Goal: Check status: Check status

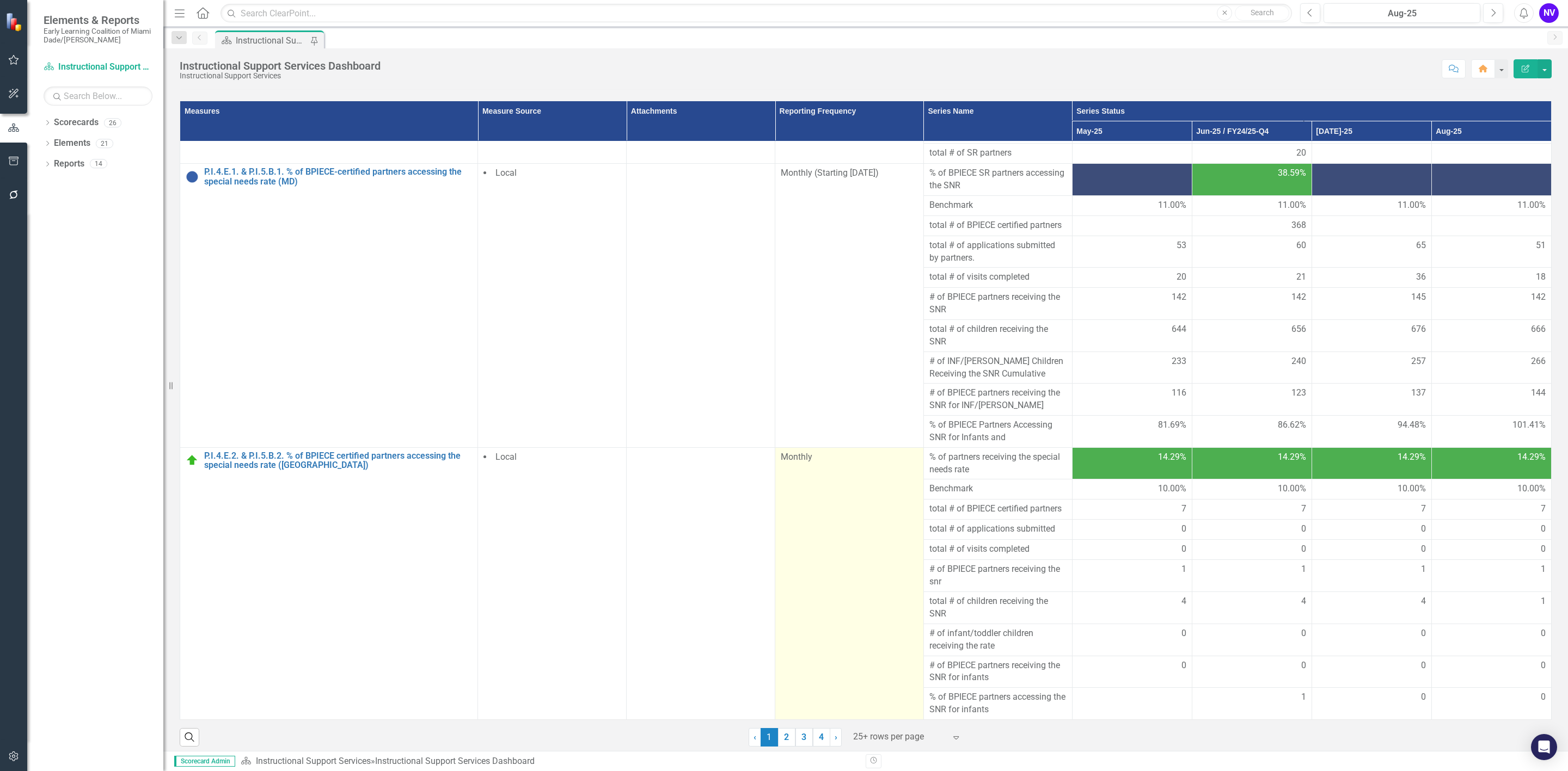
scroll to position [100, 0]
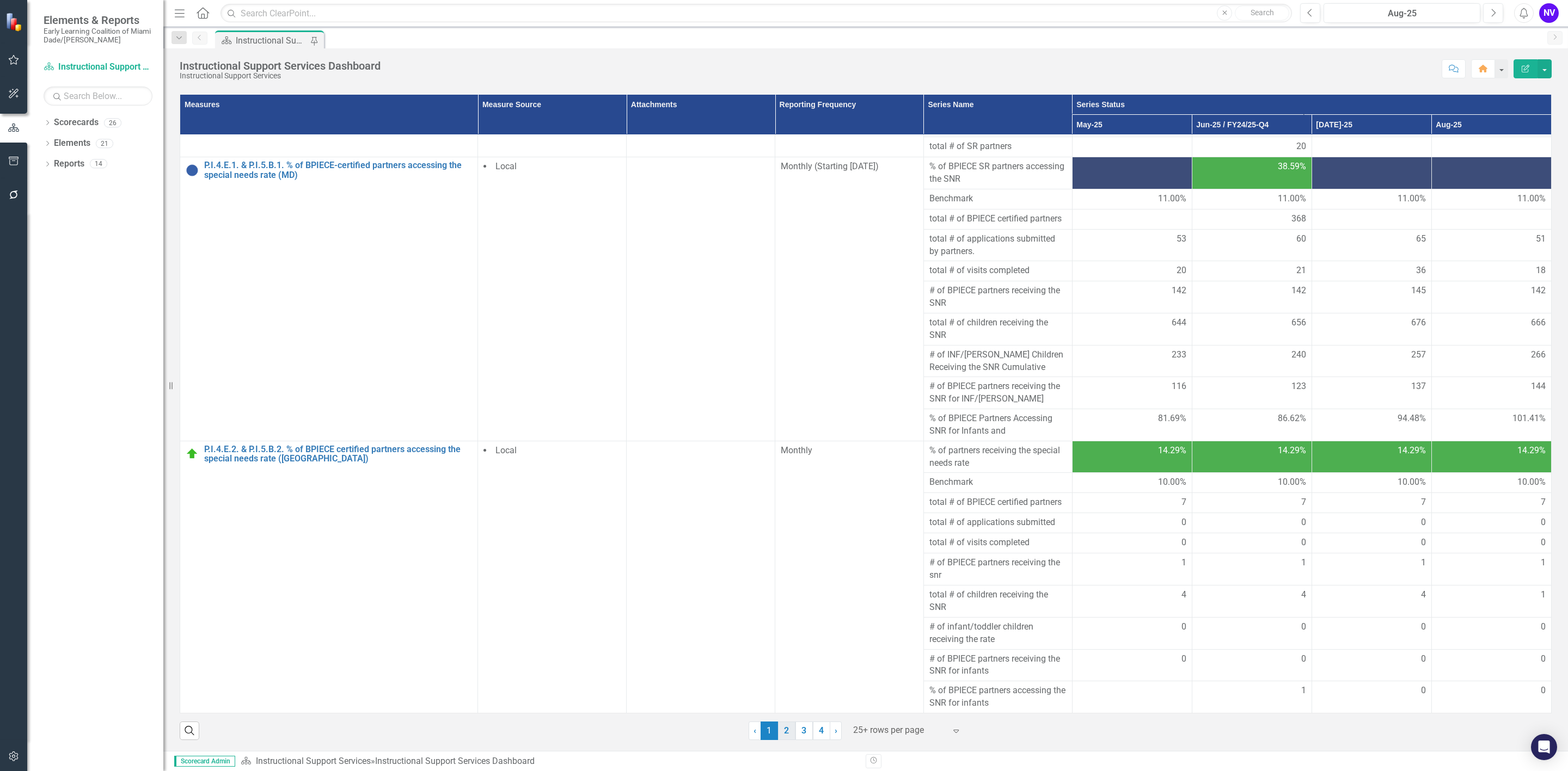
click at [785, 735] on link "2" at bounding box center [786, 731] width 18 height 18
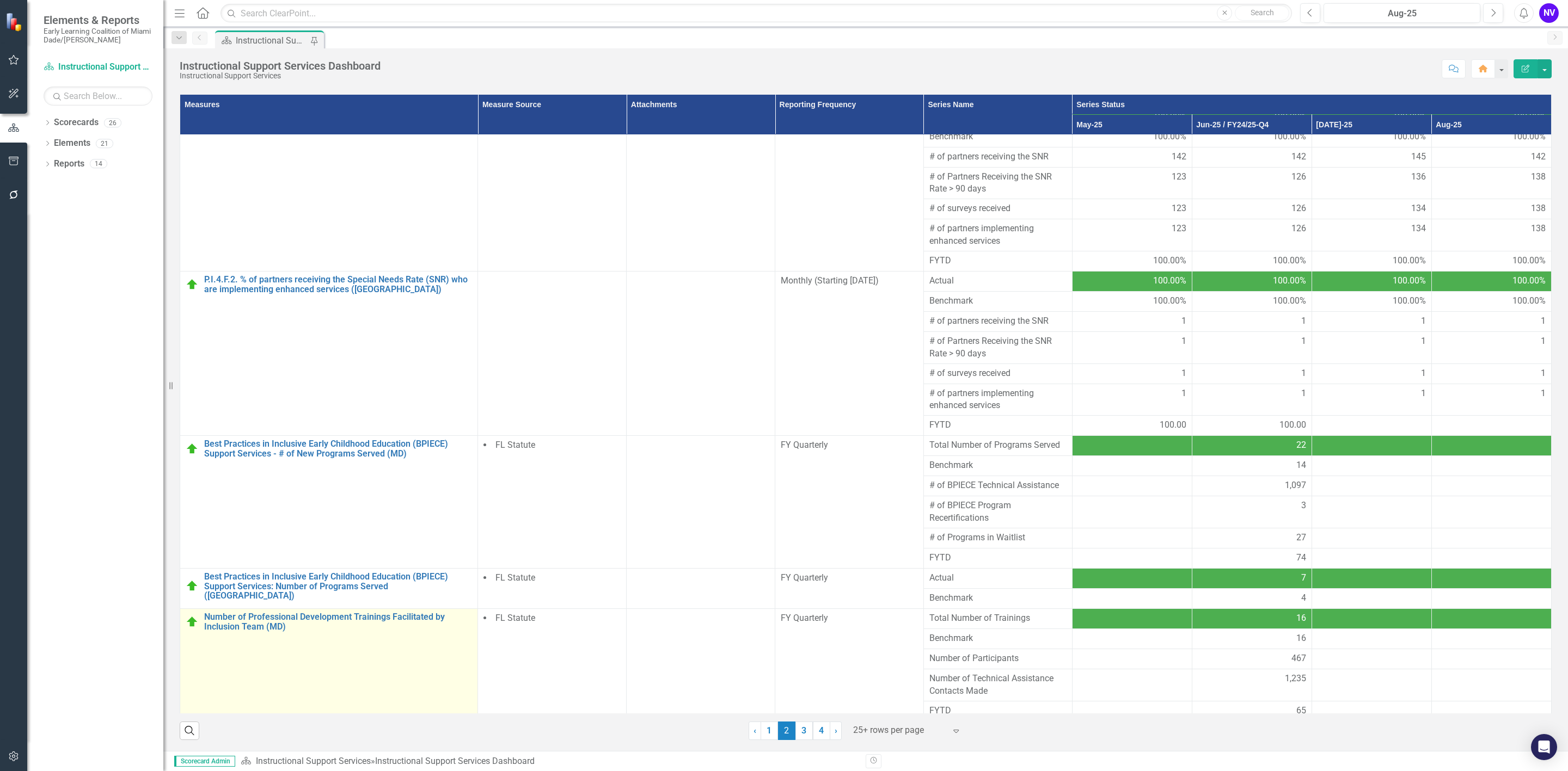
scroll to position [43, 0]
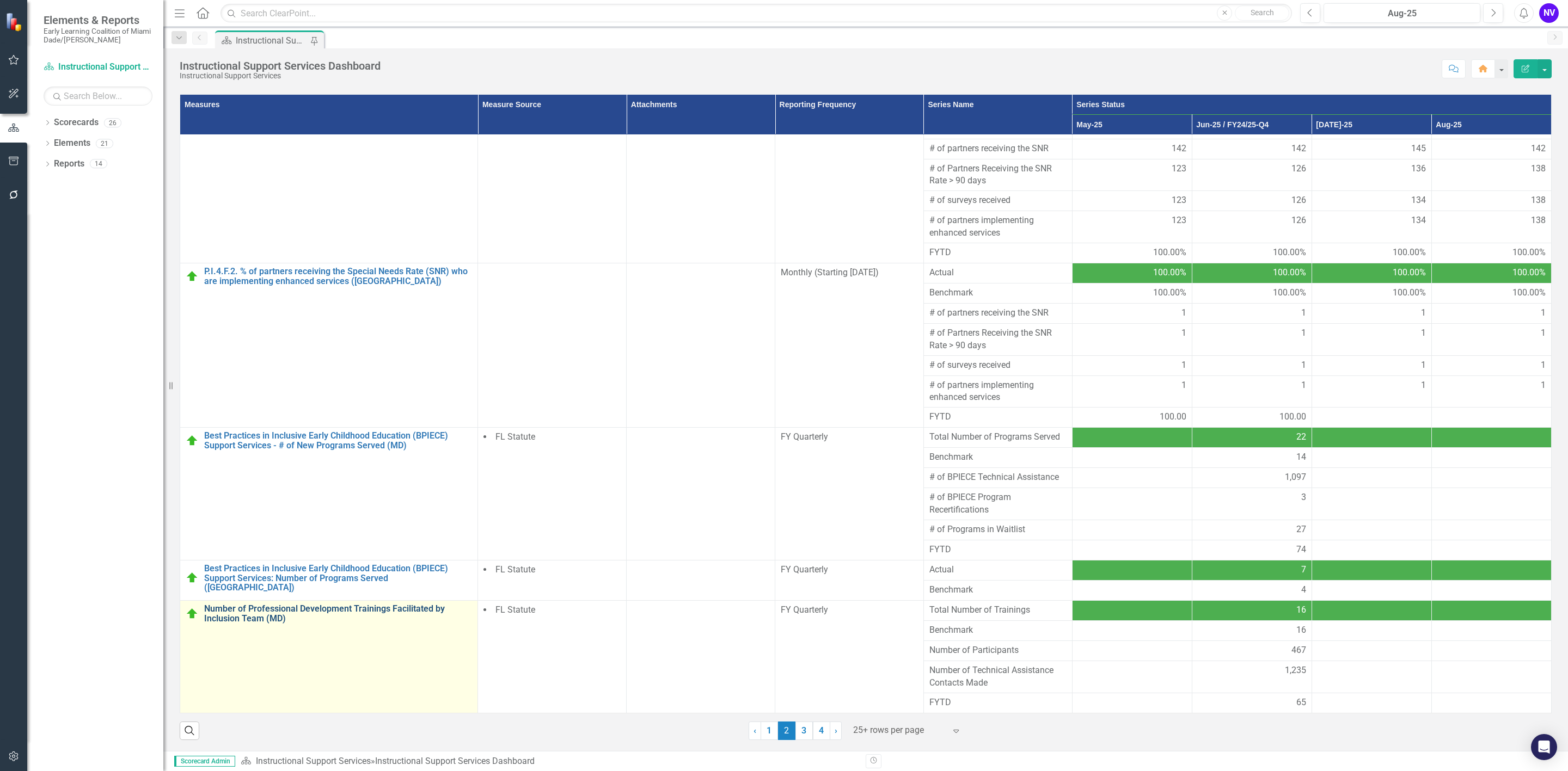
click at [301, 607] on link "Number of Professional Development Trainings Facilitated by Inclusion Team (MD)" at bounding box center [338, 613] width 268 height 19
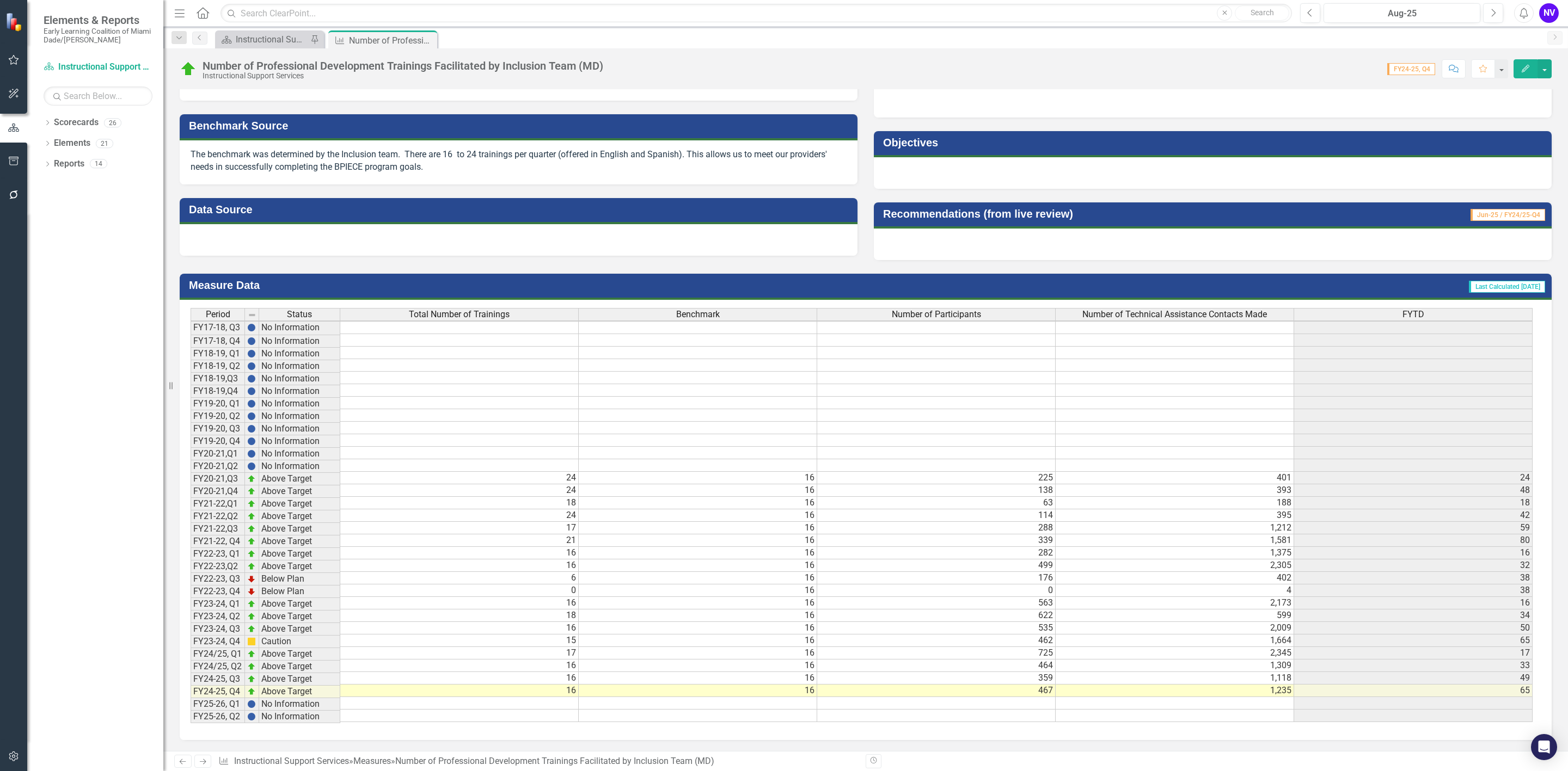
scroll to position [402, 0]
click at [232, 654] on td "FY24/25, Q1" at bounding box center [217, 654] width 54 height 13
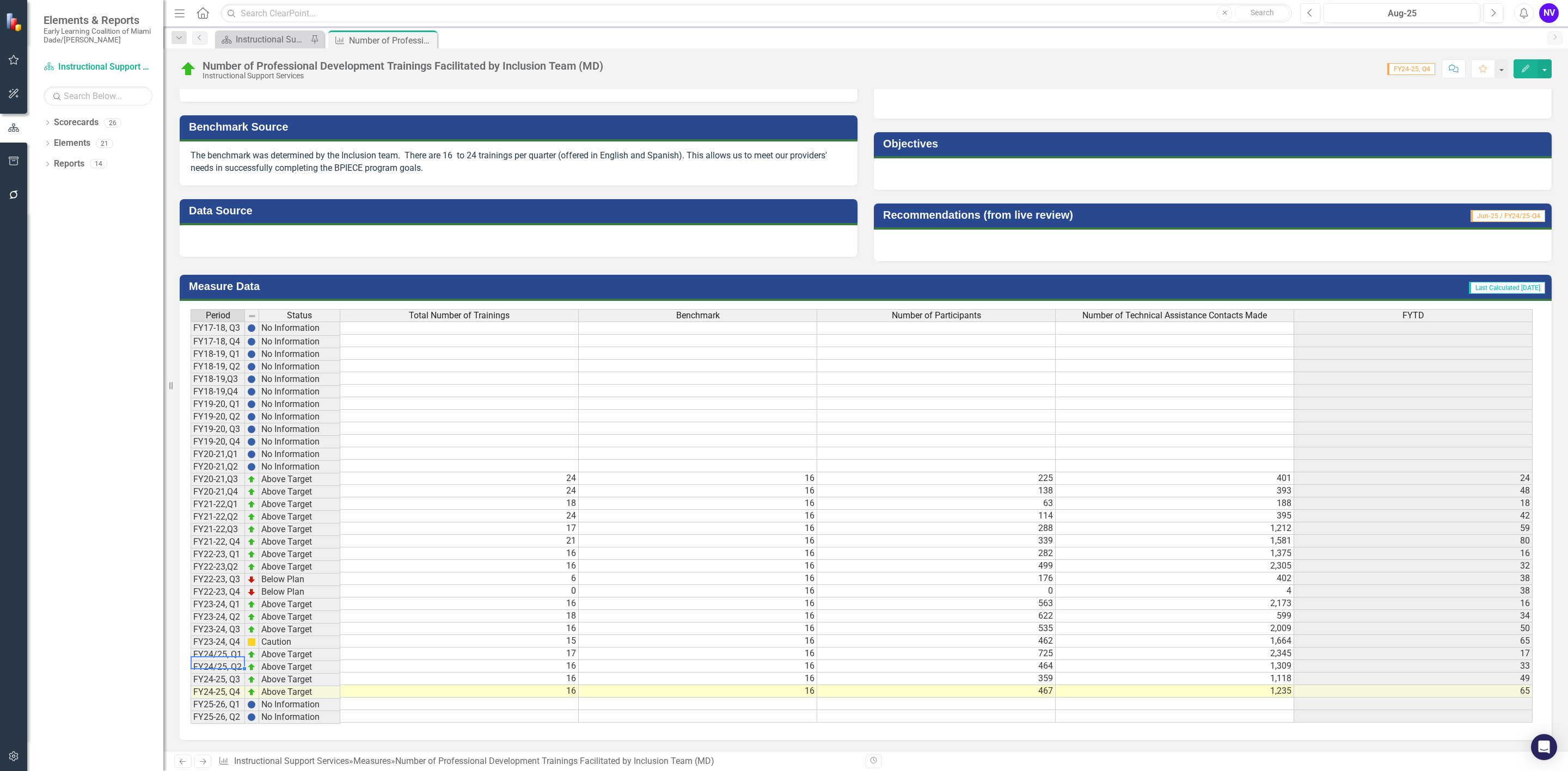
scroll to position [0, 0]
click at [1009, 655] on td "725" at bounding box center [937, 654] width 239 height 13
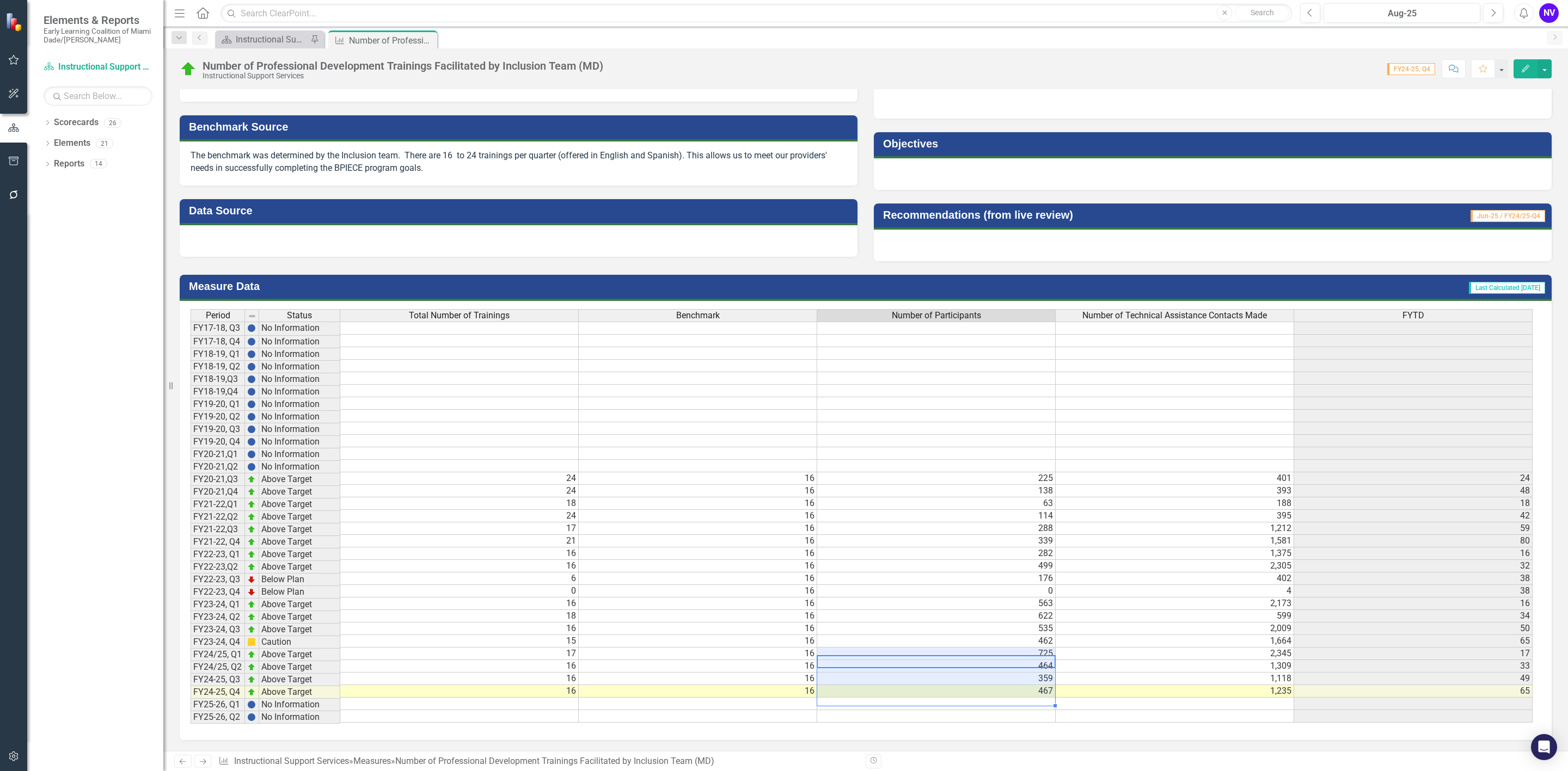
drag, startPoint x: 1029, startPoint y: 655, endPoint x: 1031, endPoint y: 688, distance: 33.1
click at [1031, 688] on tbody "FY17-18, Q3 No Information FY17-18, Q4 No Information FY18-19, Q1 No Informatio…" at bounding box center [861, 522] width 1342 height 401
click at [954, 80] on div "Number of Professional Development Trainings Facilitated by Inclusion Team (MD)…" at bounding box center [866, 65] width 1405 height 33
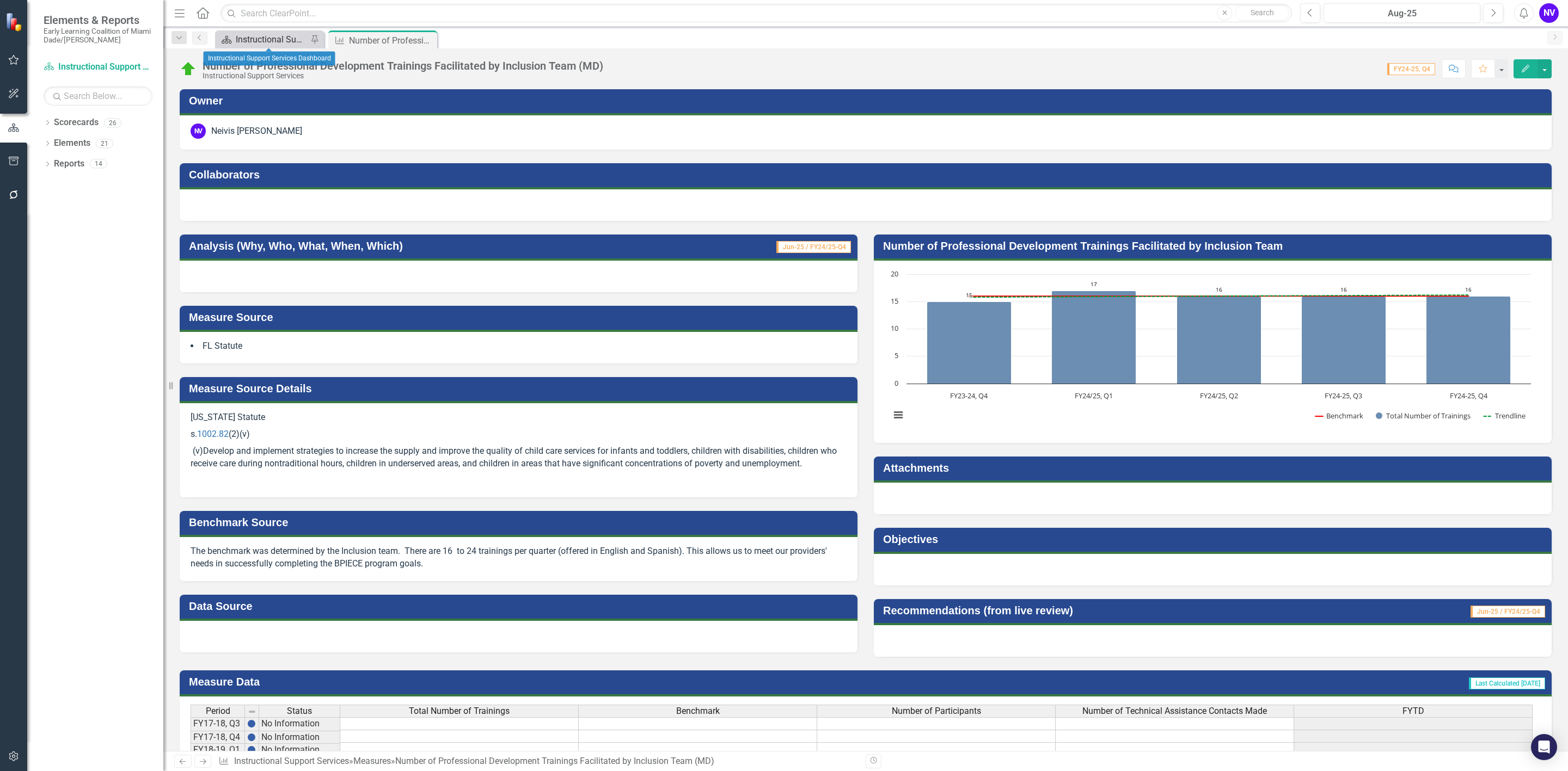
click at [263, 35] on div "Instructional Support Services Dashboard" at bounding box center [271, 40] width 72 height 13
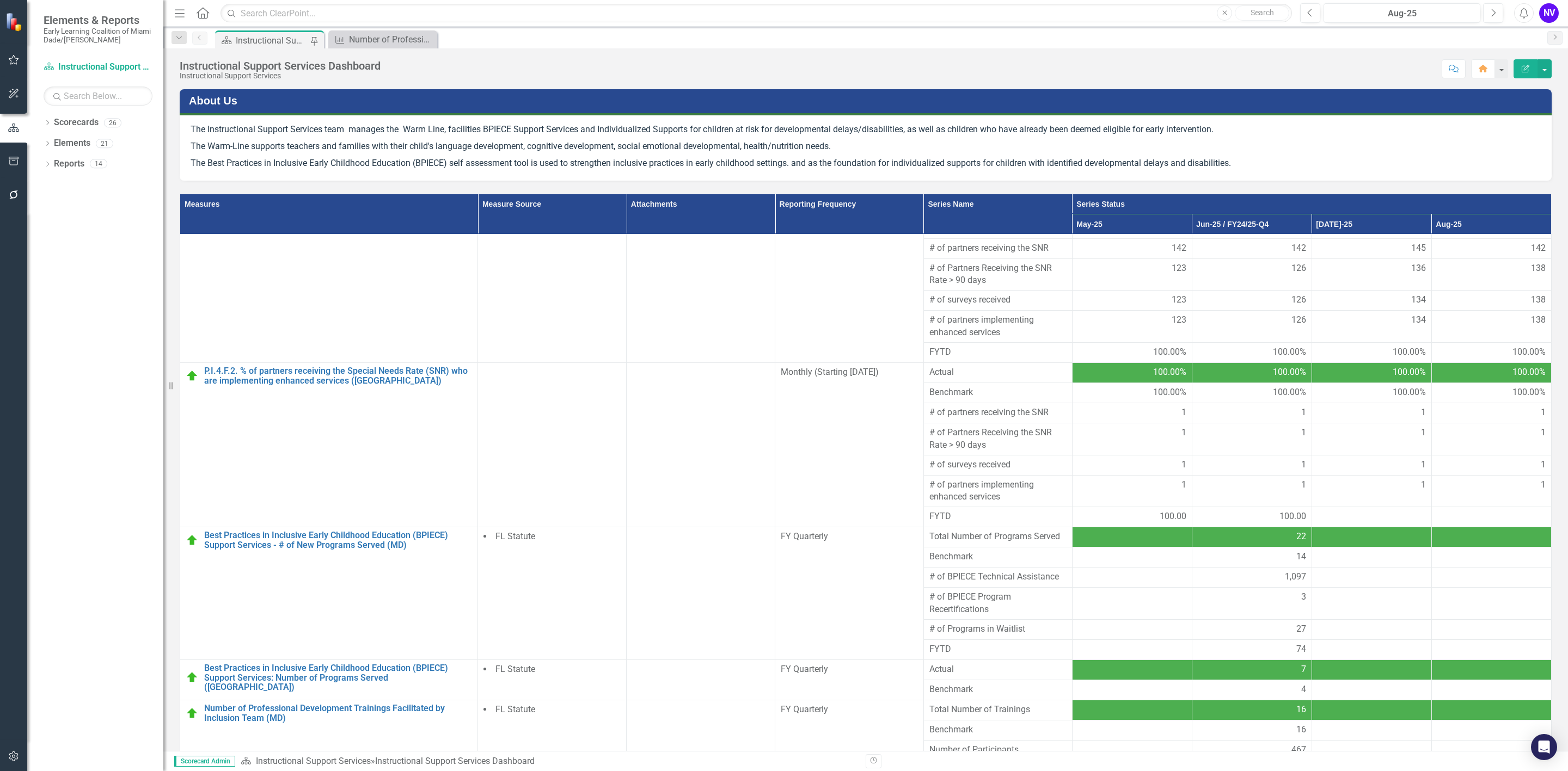
scroll to position [100, 0]
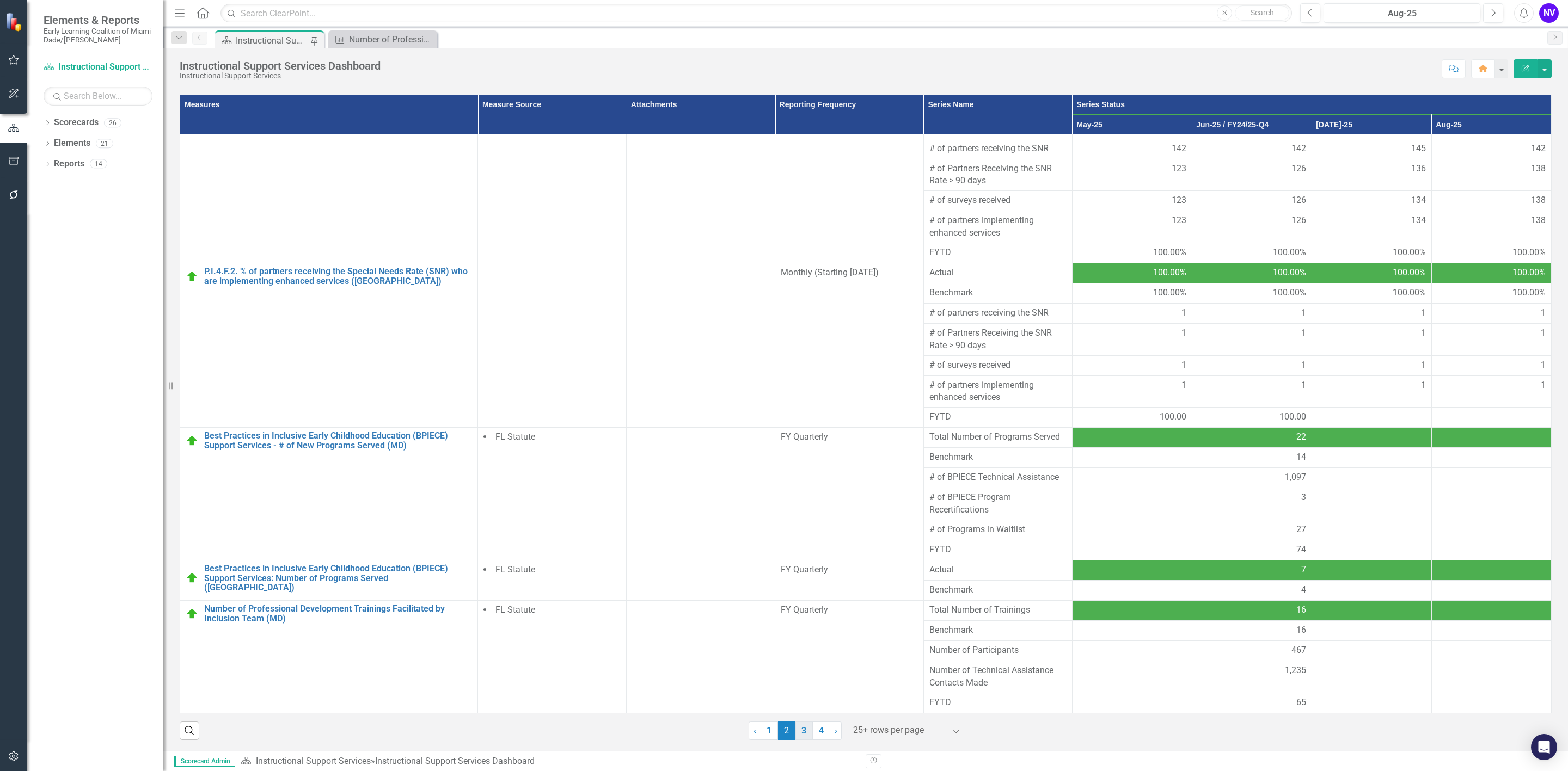
click at [800, 732] on link "3" at bounding box center [804, 731] width 18 height 18
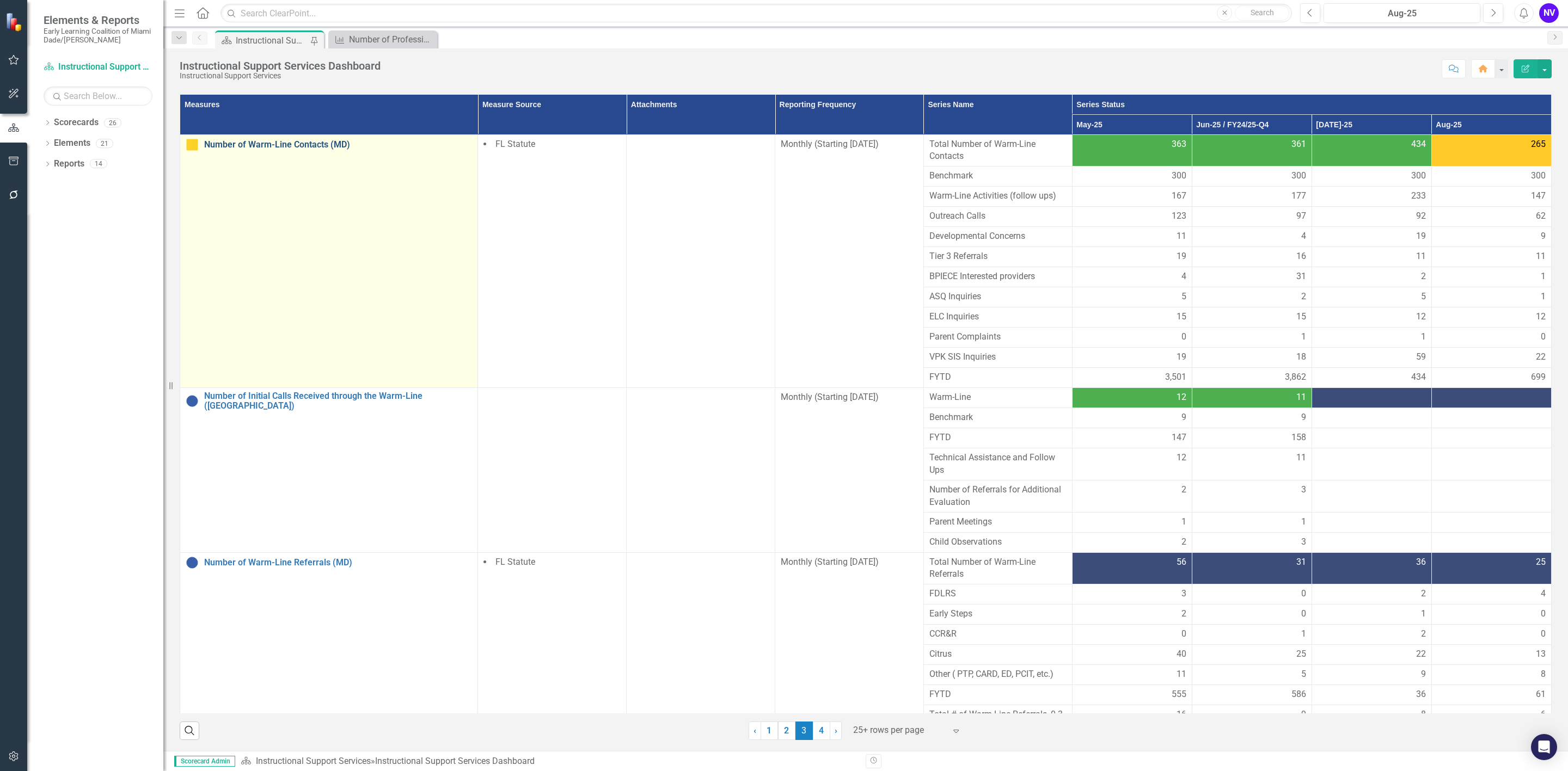
click at [303, 140] on link "Number of Warm-Line Contacts (MD)" at bounding box center [338, 145] width 268 height 10
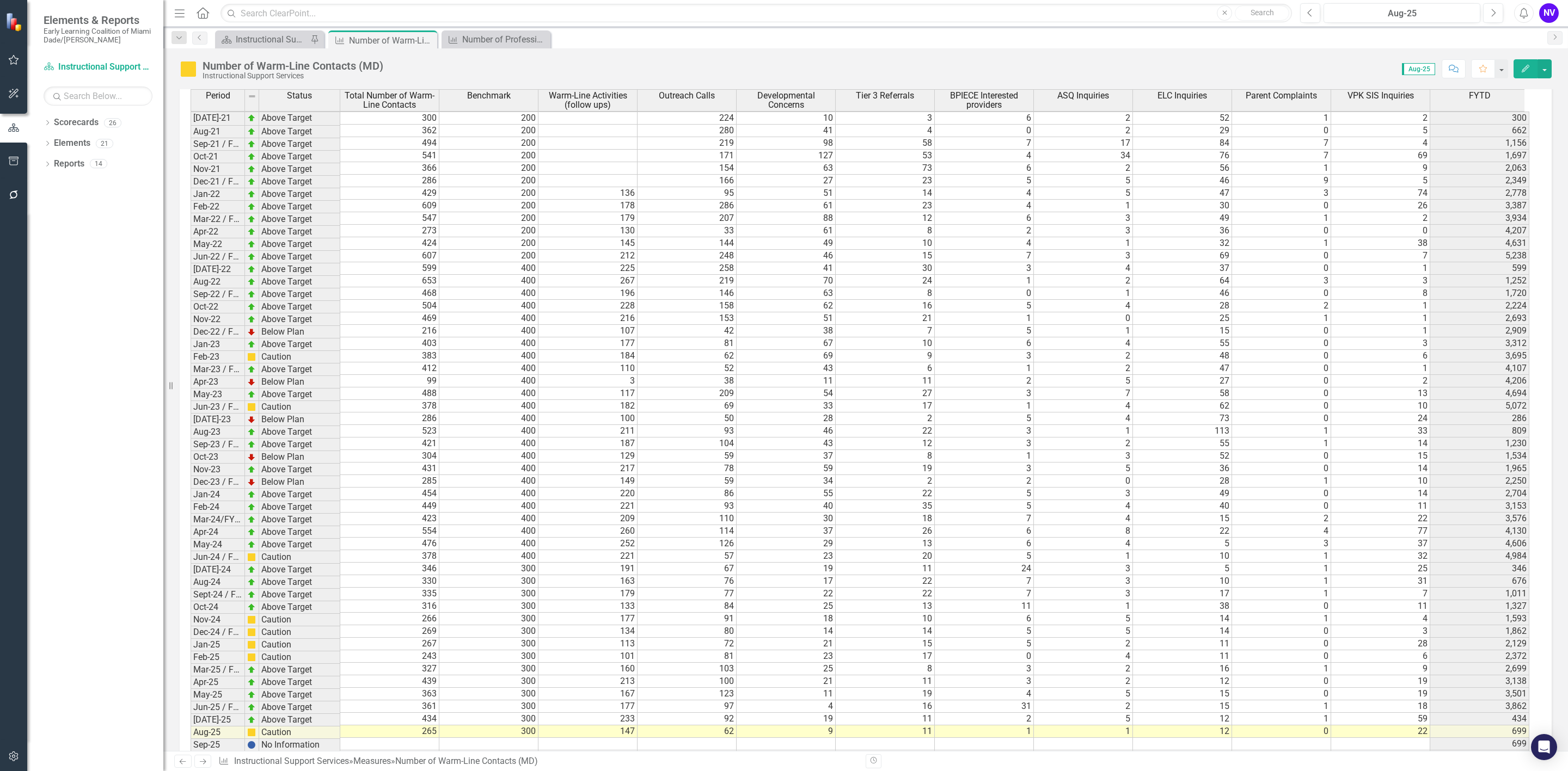
scroll to position [1173, 0]
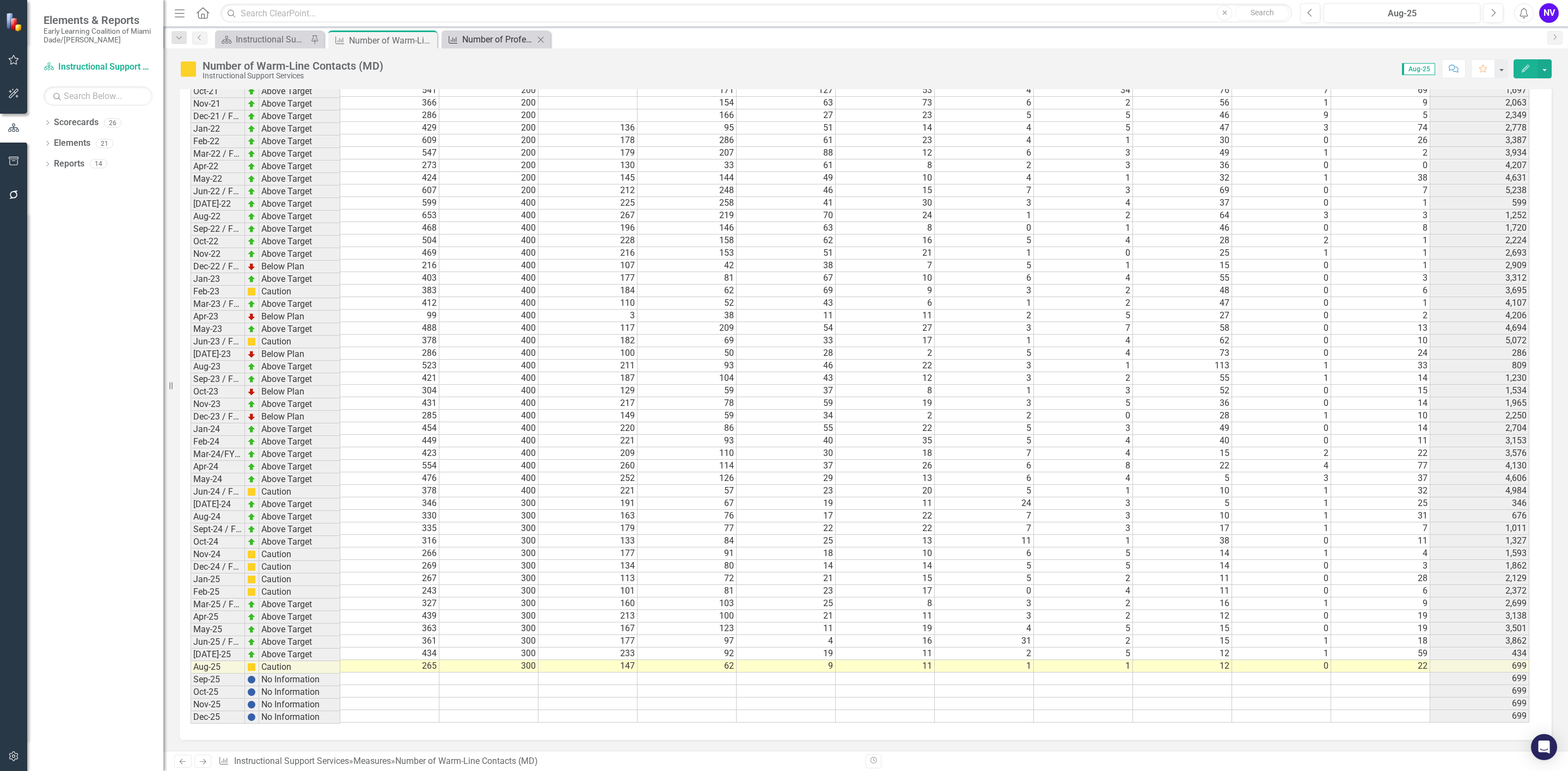
click at [483, 33] on div "Number of Professional Development Trainings Facilitated by Inclusion Team (MD)" at bounding box center [498, 40] width 72 height 13
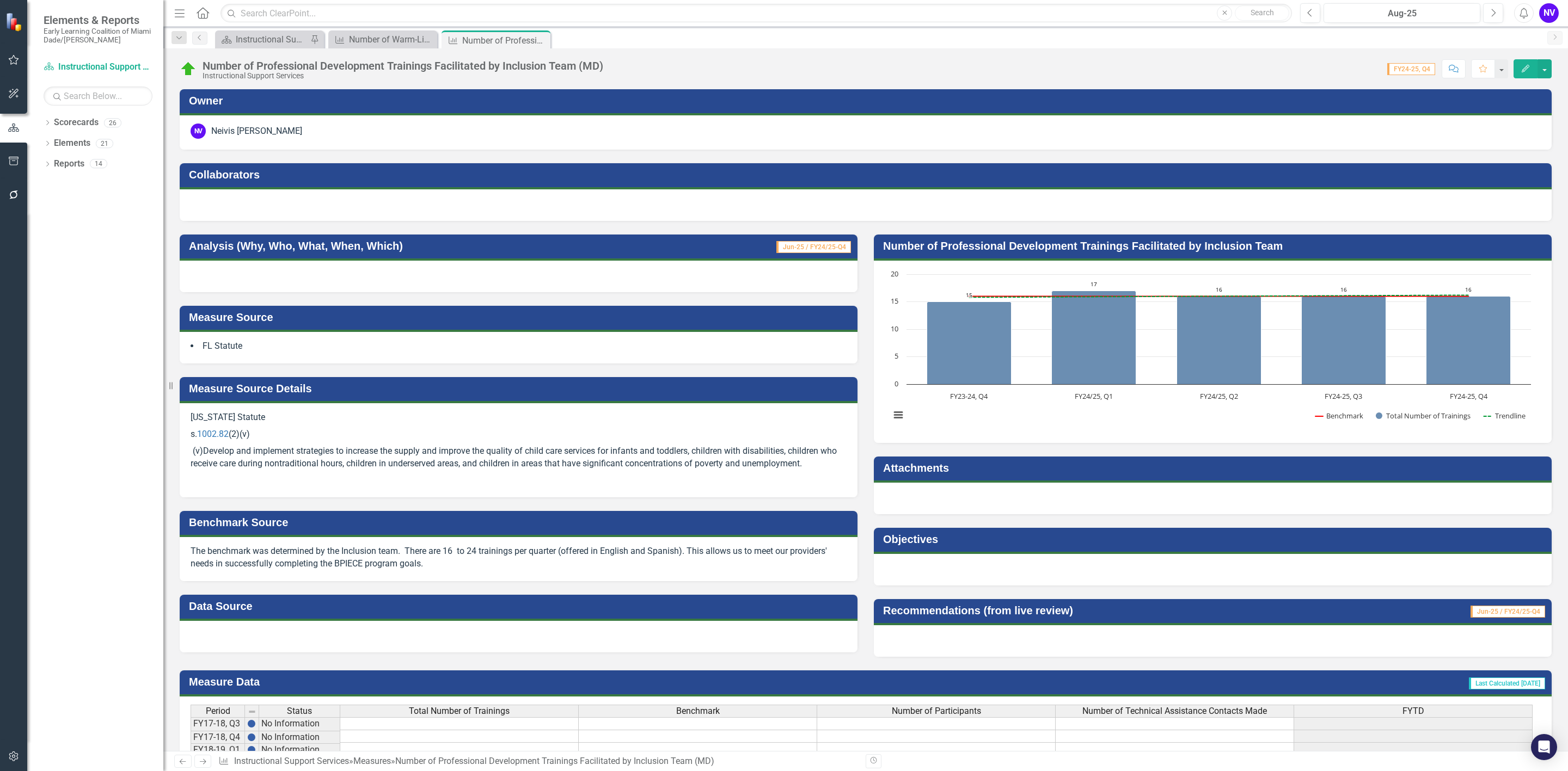
scroll to position [400, 0]
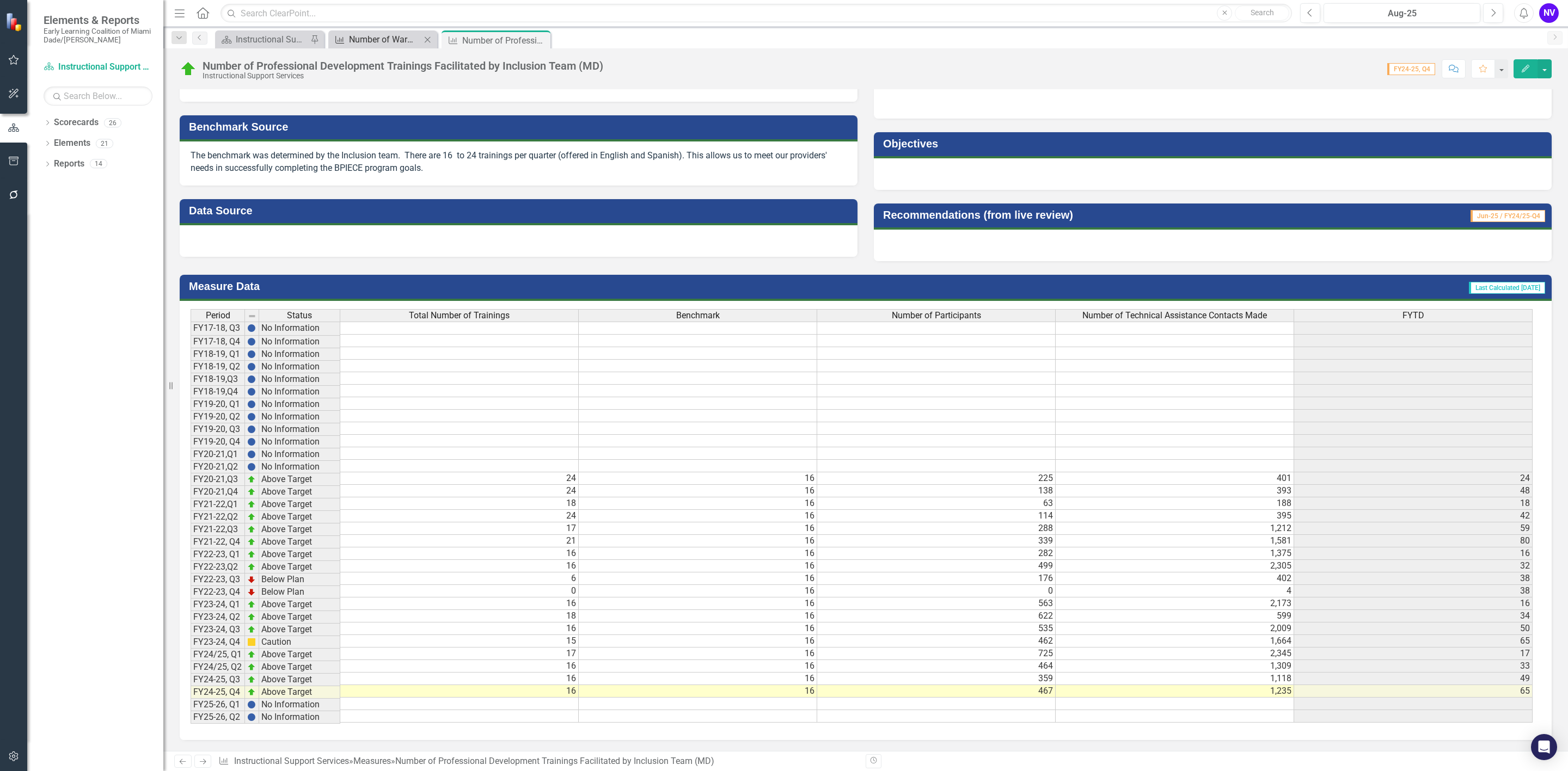
click at [366, 36] on div "Number of Warm-Line Contacts (MD)" at bounding box center [385, 40] width 72 height 13
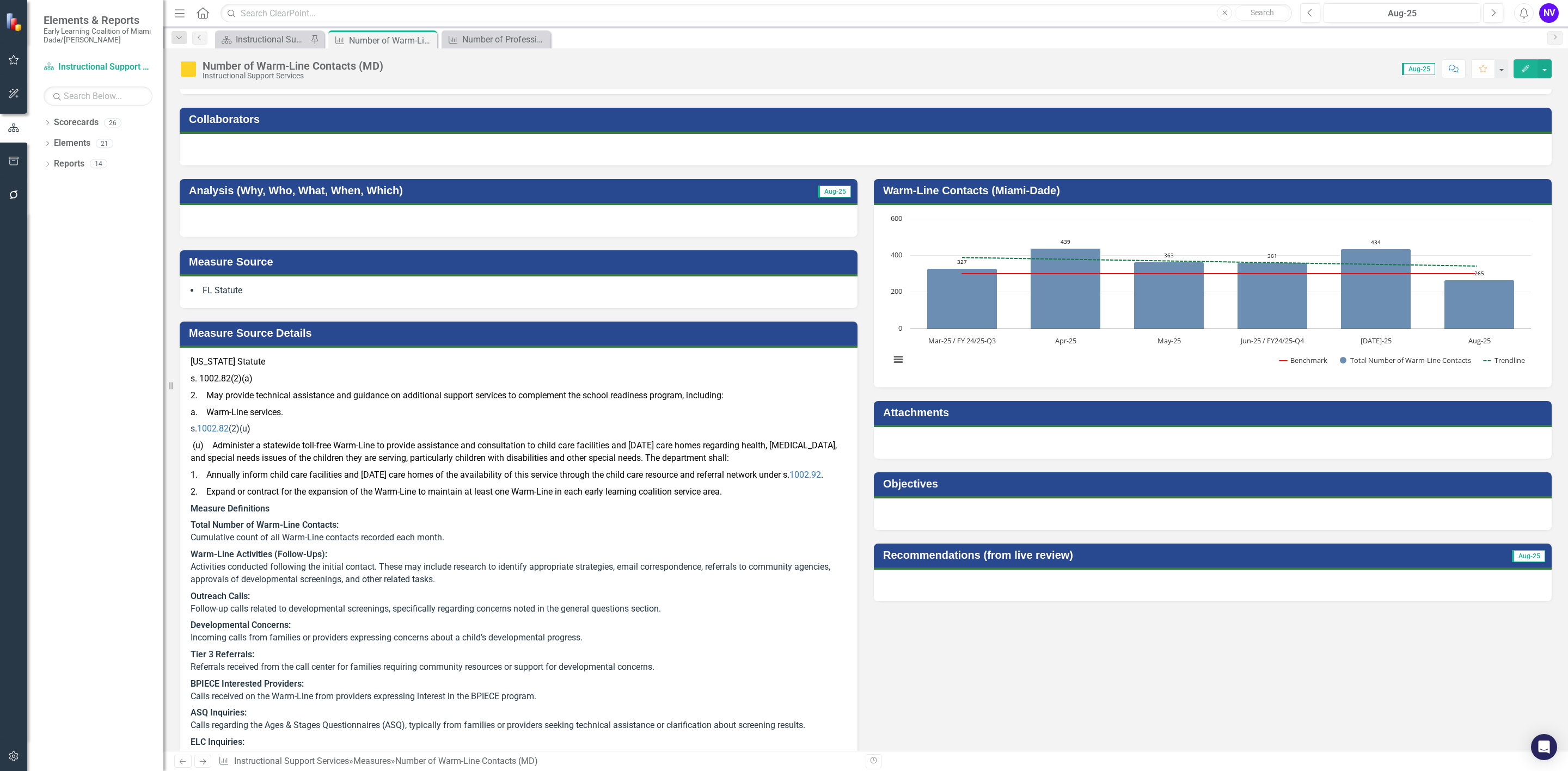
scroll to position [82, 0]
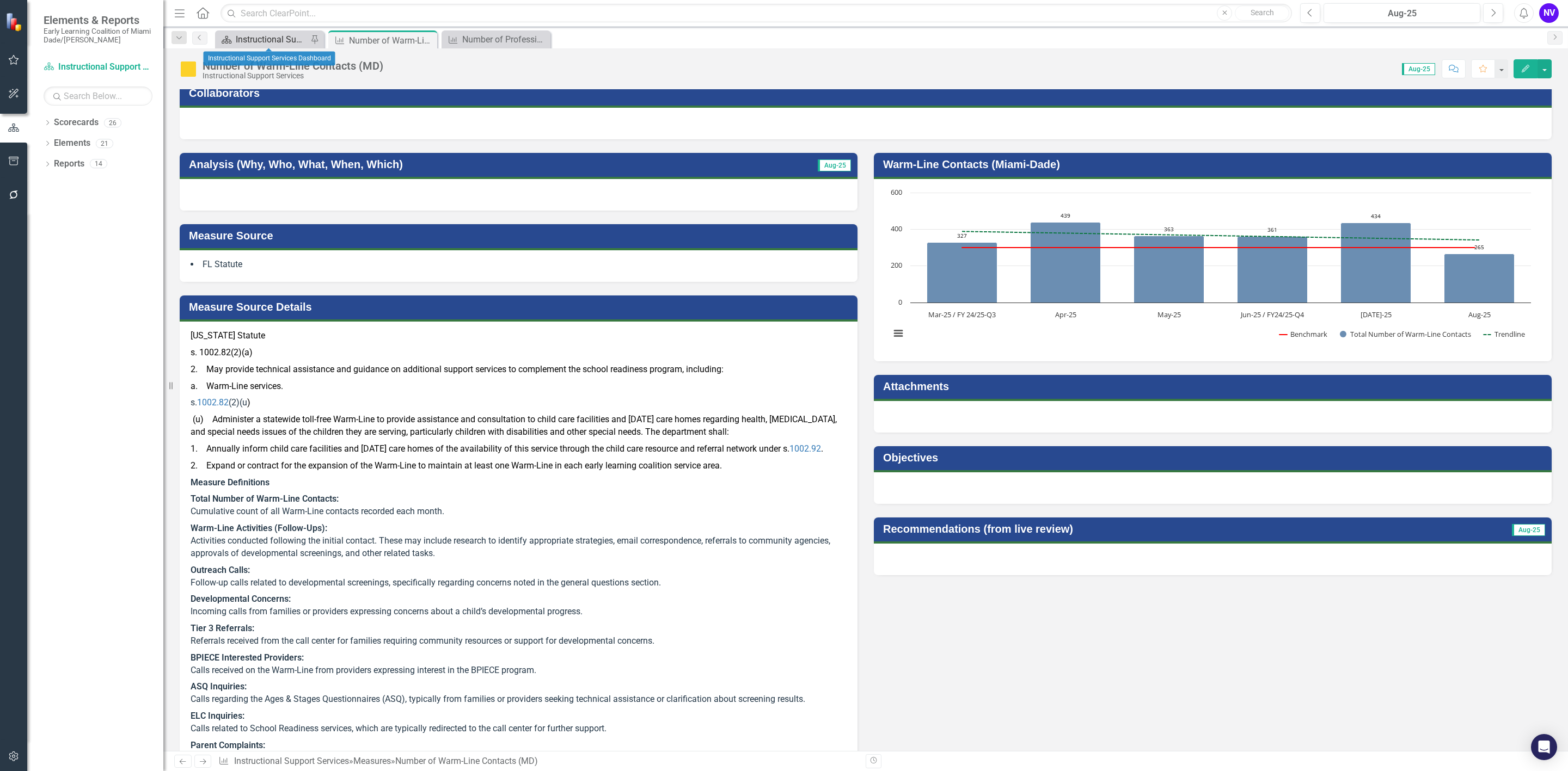
click at [264, 38] on div "Instructional Support Services Dashboard" at bounding box center [271, 40] width 72 height 13
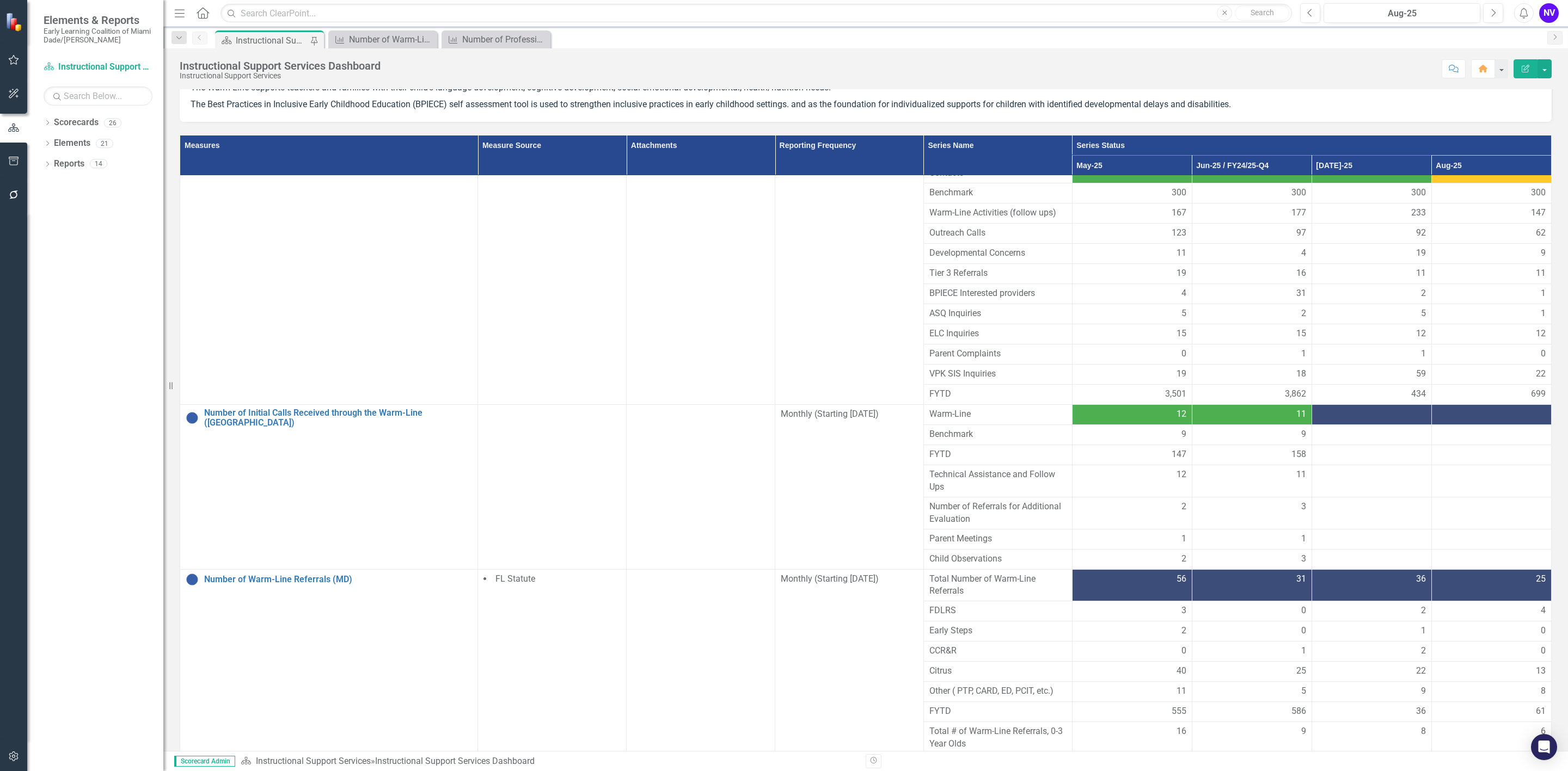
scroll to position [43, 0]
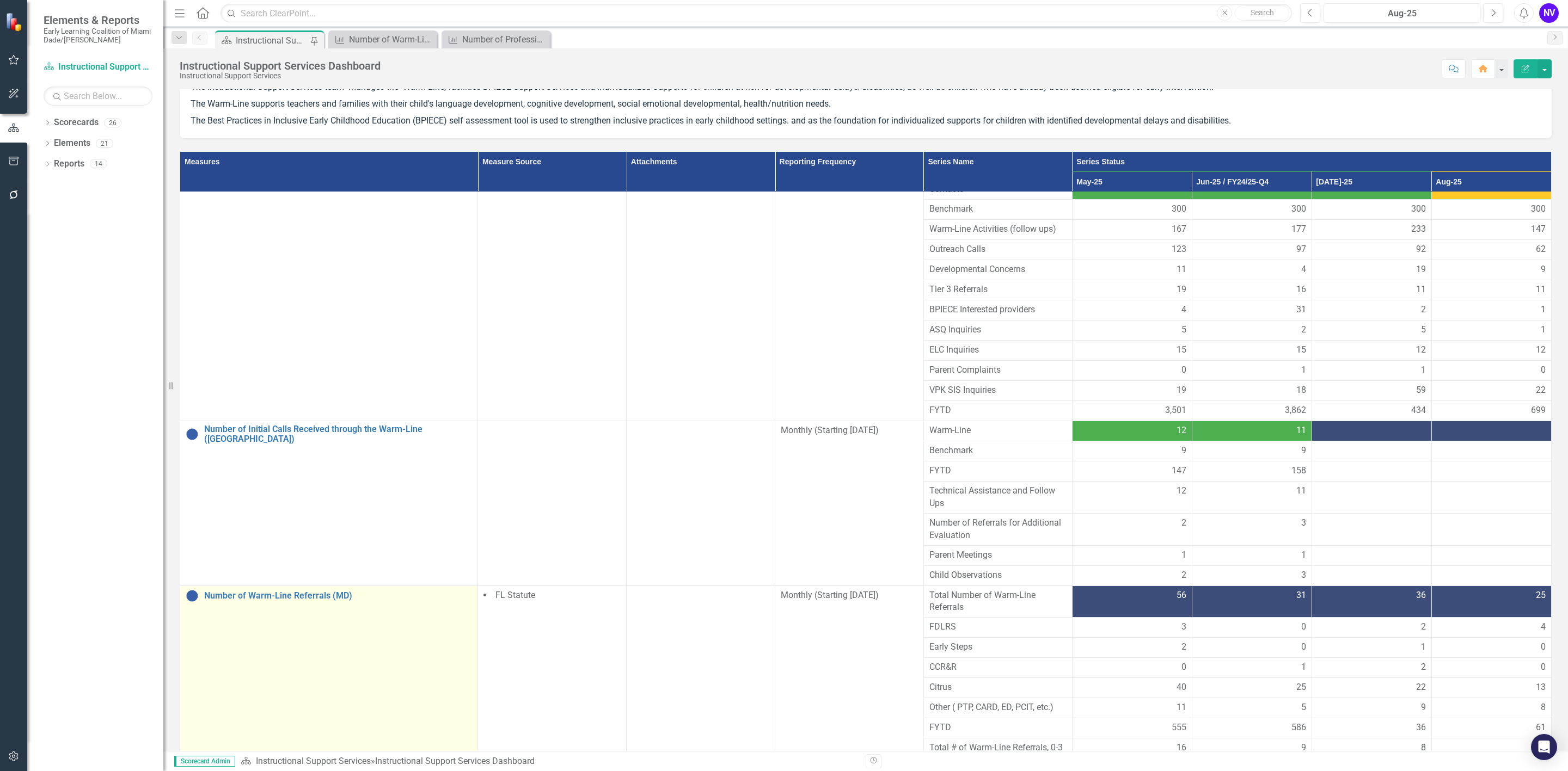
click at [327, 590] on div "Number of Warm-Line Referrals (MD)" at bounding box center [329, 596] width 286 height 13
click at [327, 591] on link "Number of Warm-Line Referrals (MD)" at bounding box center [338, 596] width 268 height 10
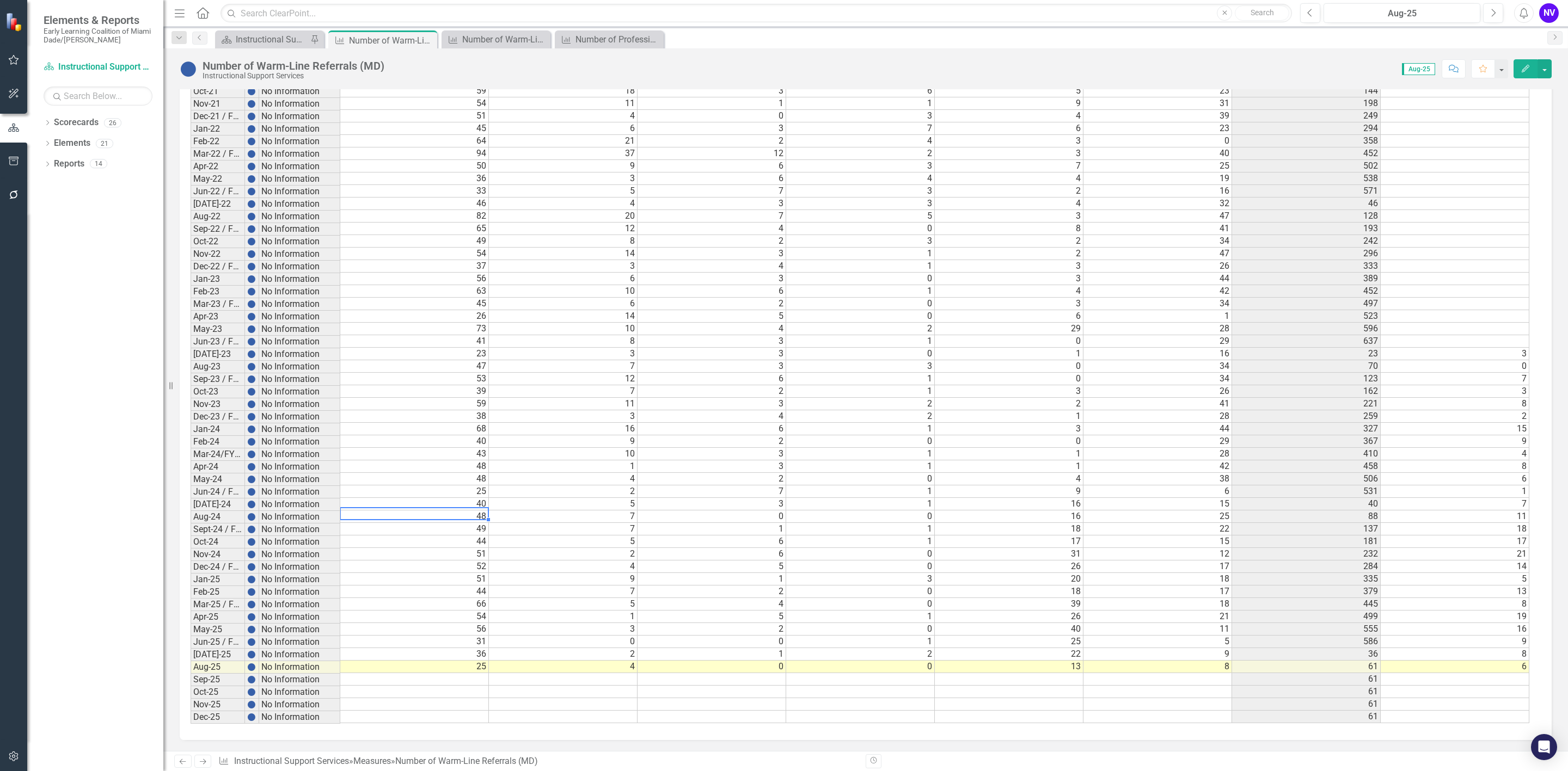
scroll to position [5, 0]
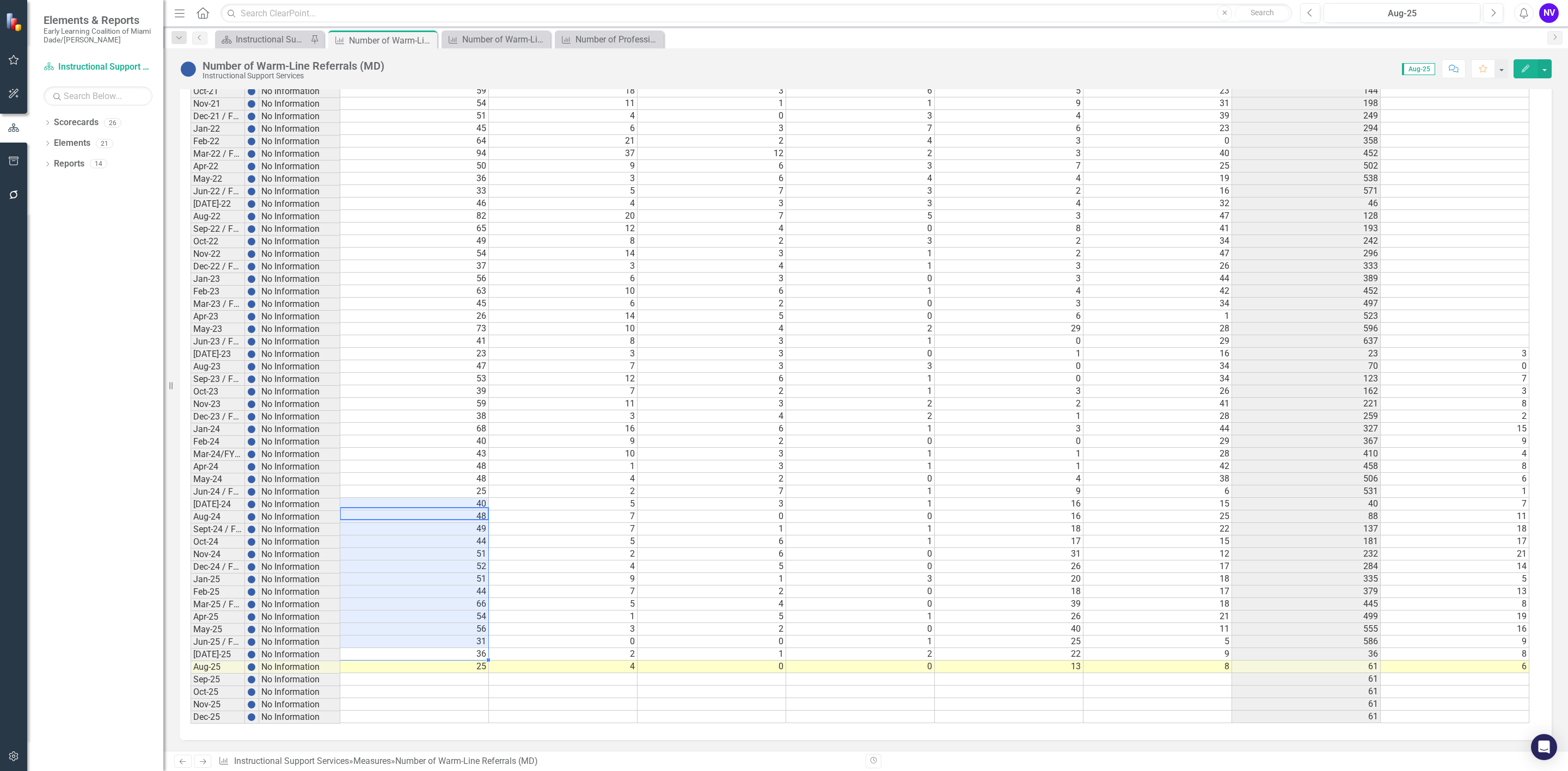
drag, startPoint x: 477, startPoint y: 495, endPoint x: 467, endPoint y: 629, distance: 134.4
click at [467, 629] on tbody "[DATE]-21 No Information 28 10 1 1 6 3 [DATE]-21 No Information 14 5 2 3 3 0 42…" at bounding box center [859, 385] width 1339 height 677
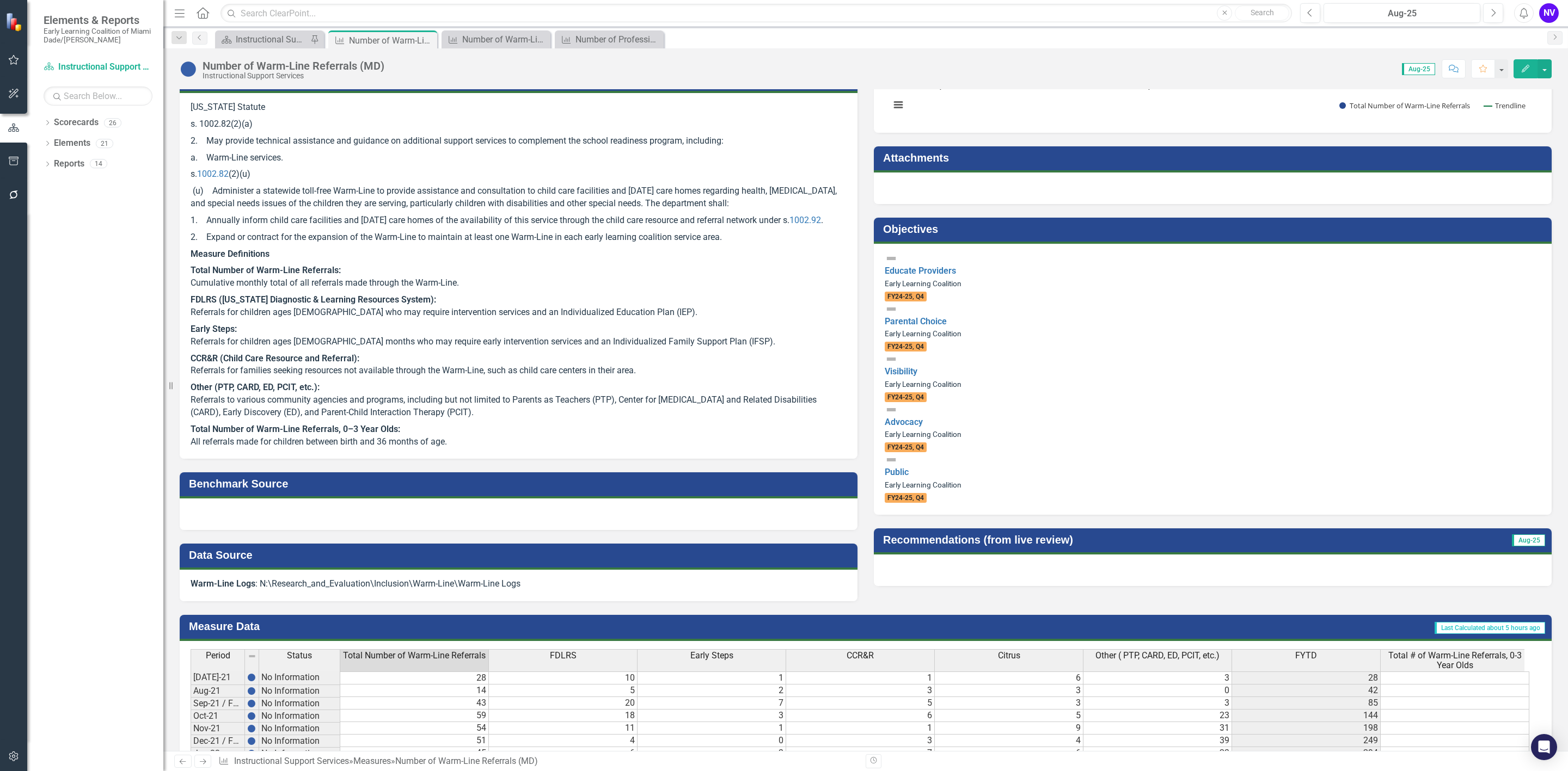
scroll to position [136, 0]
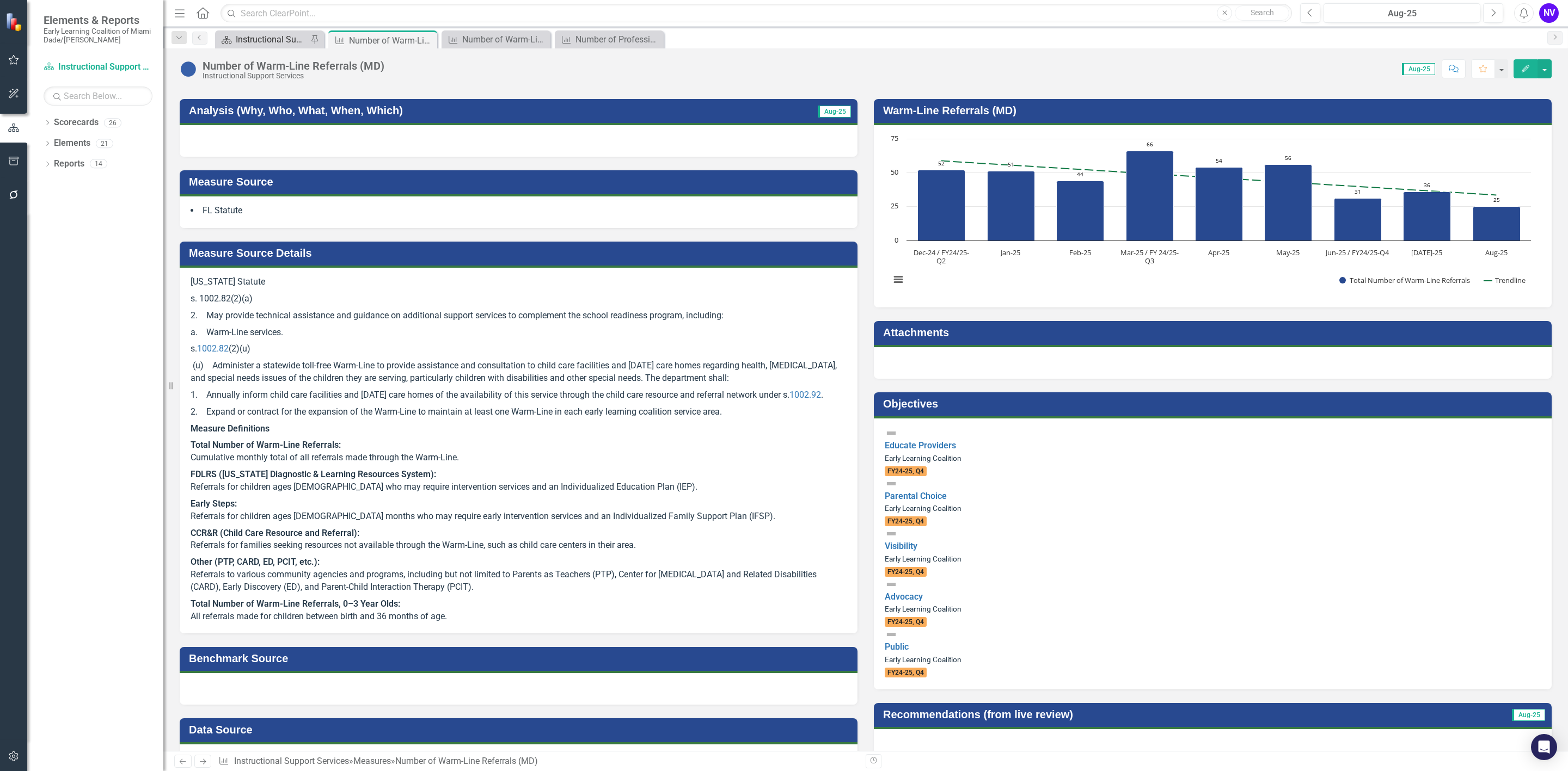
click at [245, 36] on div "Instructional Support Services Dashboard" at bounding box center [271, 40] width 72 height 13
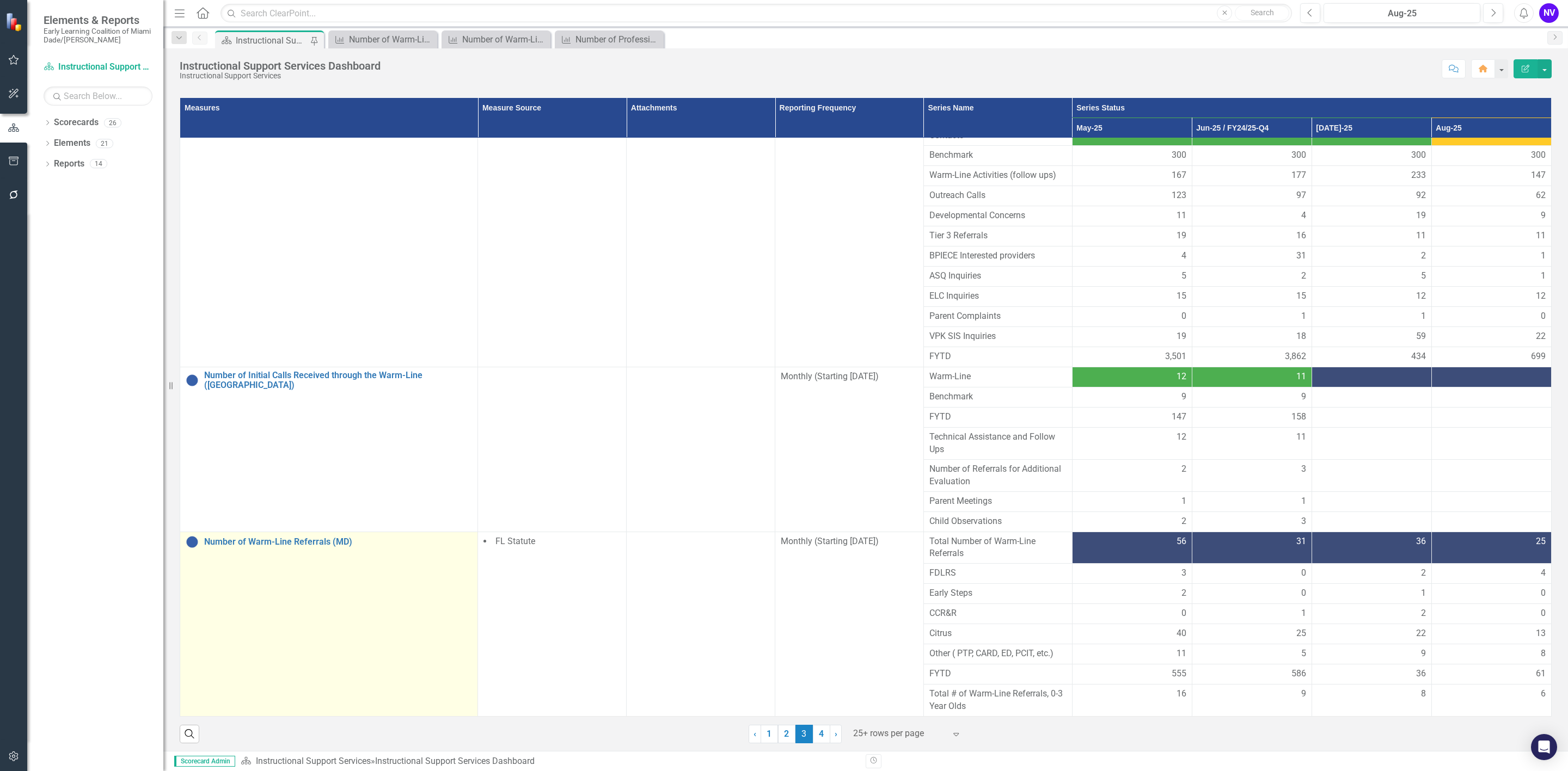
scroll to position [100, 0]
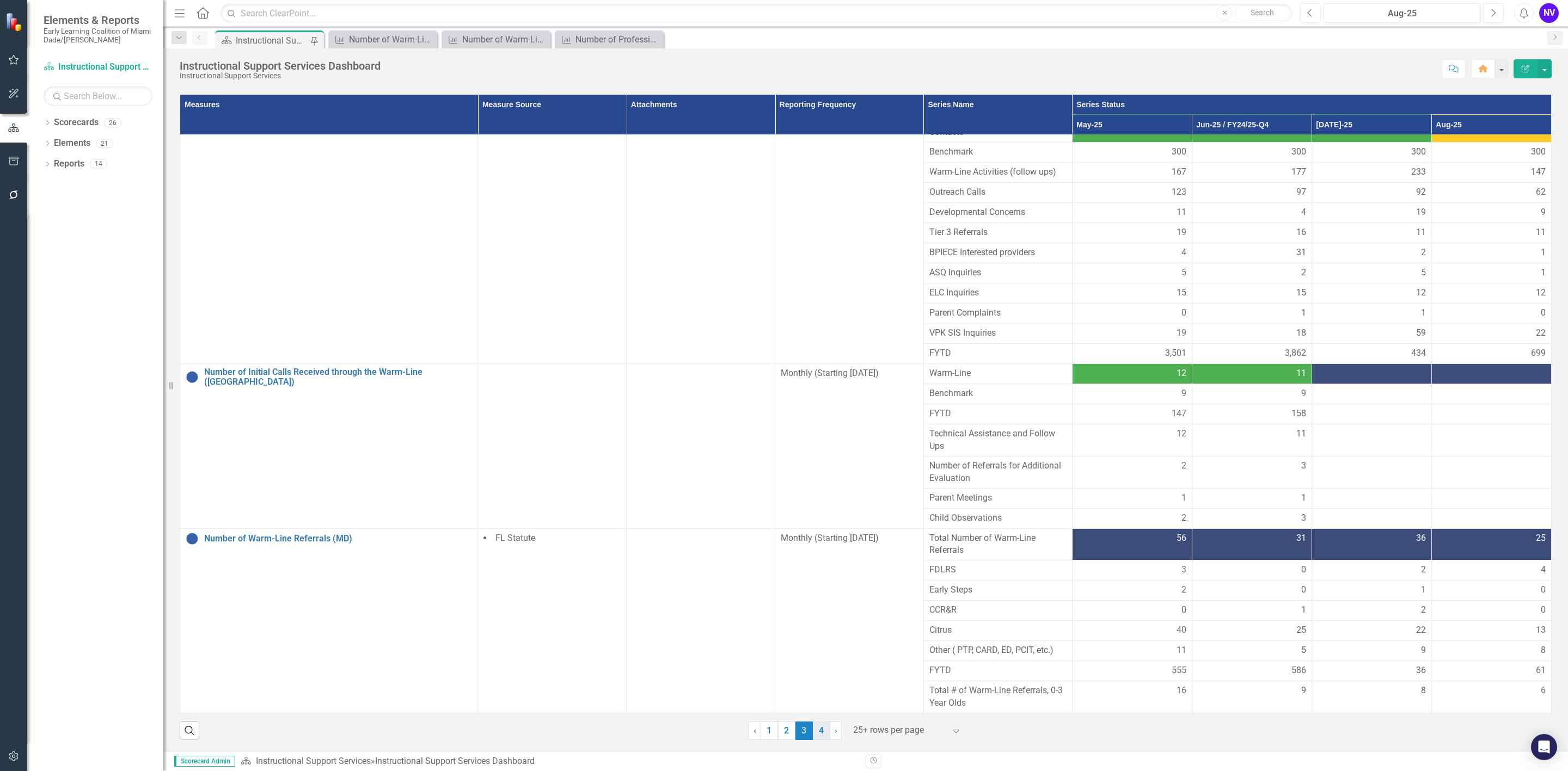
click at [813, 728] on link "4" at bounding box center [821, 731] width 18 height 18
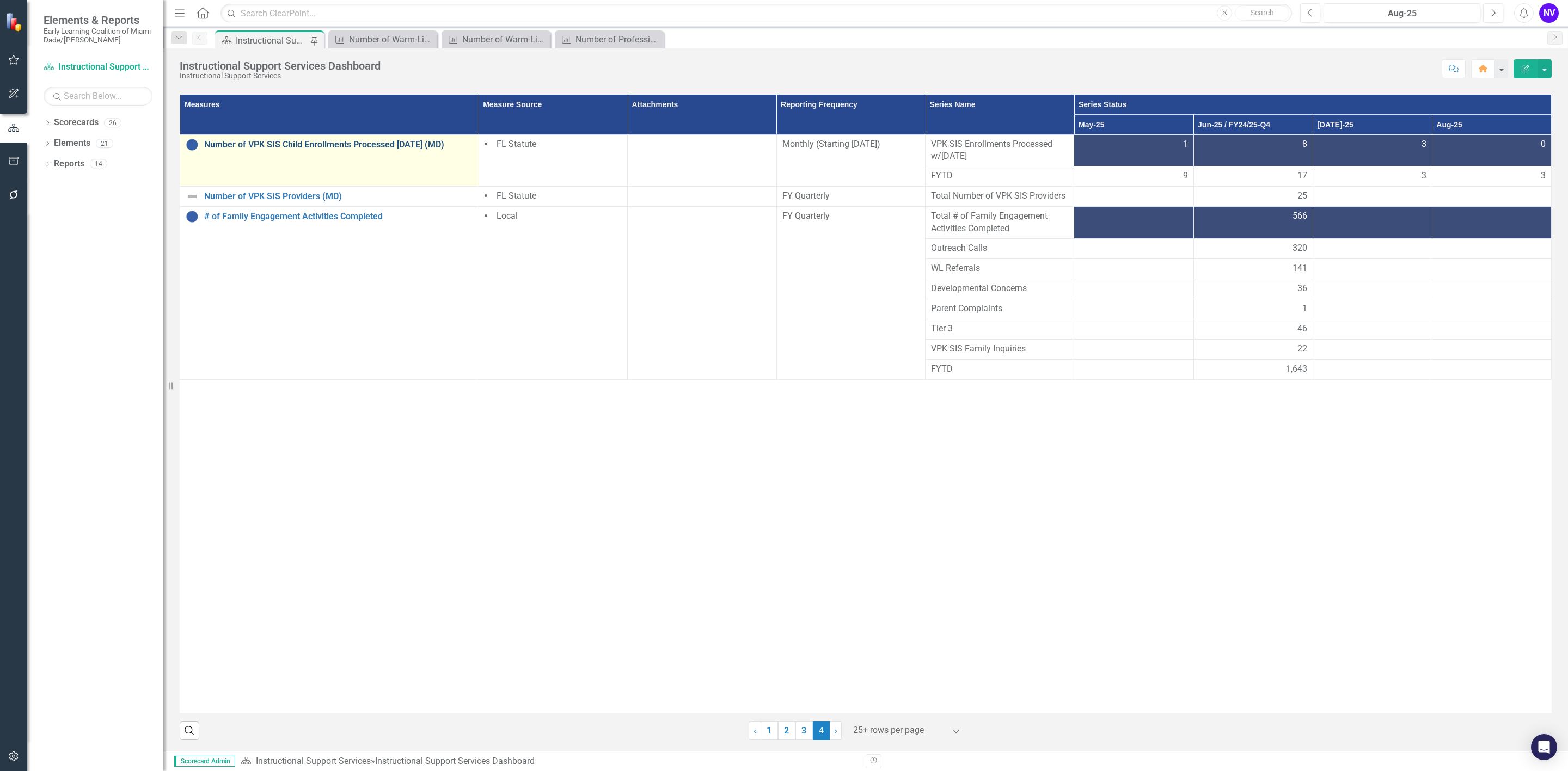
click at [338, 141] on link "Number of VPK SIS Child Enrollments Processed [DATE] (MD)" at bounding box center [338, 145] width 269 height 10
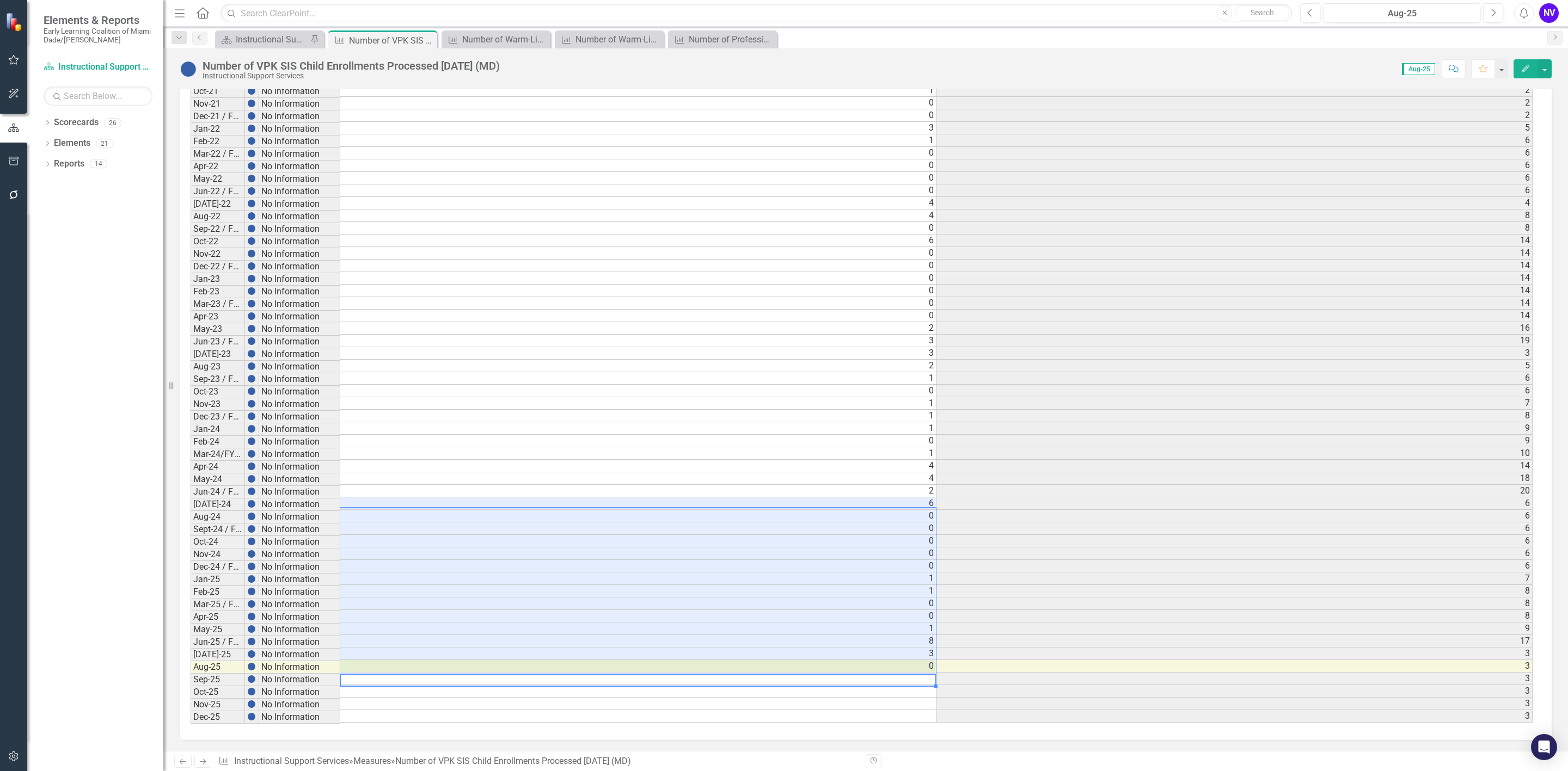
drag, startPoint x: 920, startPoint y: 668, endPoint x: 889, endPoint y: 506, distance: 164.9
click at [889, 506] on tbody "[DATE]-21 No Information 0 0 Aug-21 No Information 0 0 Sep-21 / FY22-Q1 No Info…" at bounding box center [861, 385] width 1342 height 677
